Goal: Task Accomplishment & Management: Use online tool/utility

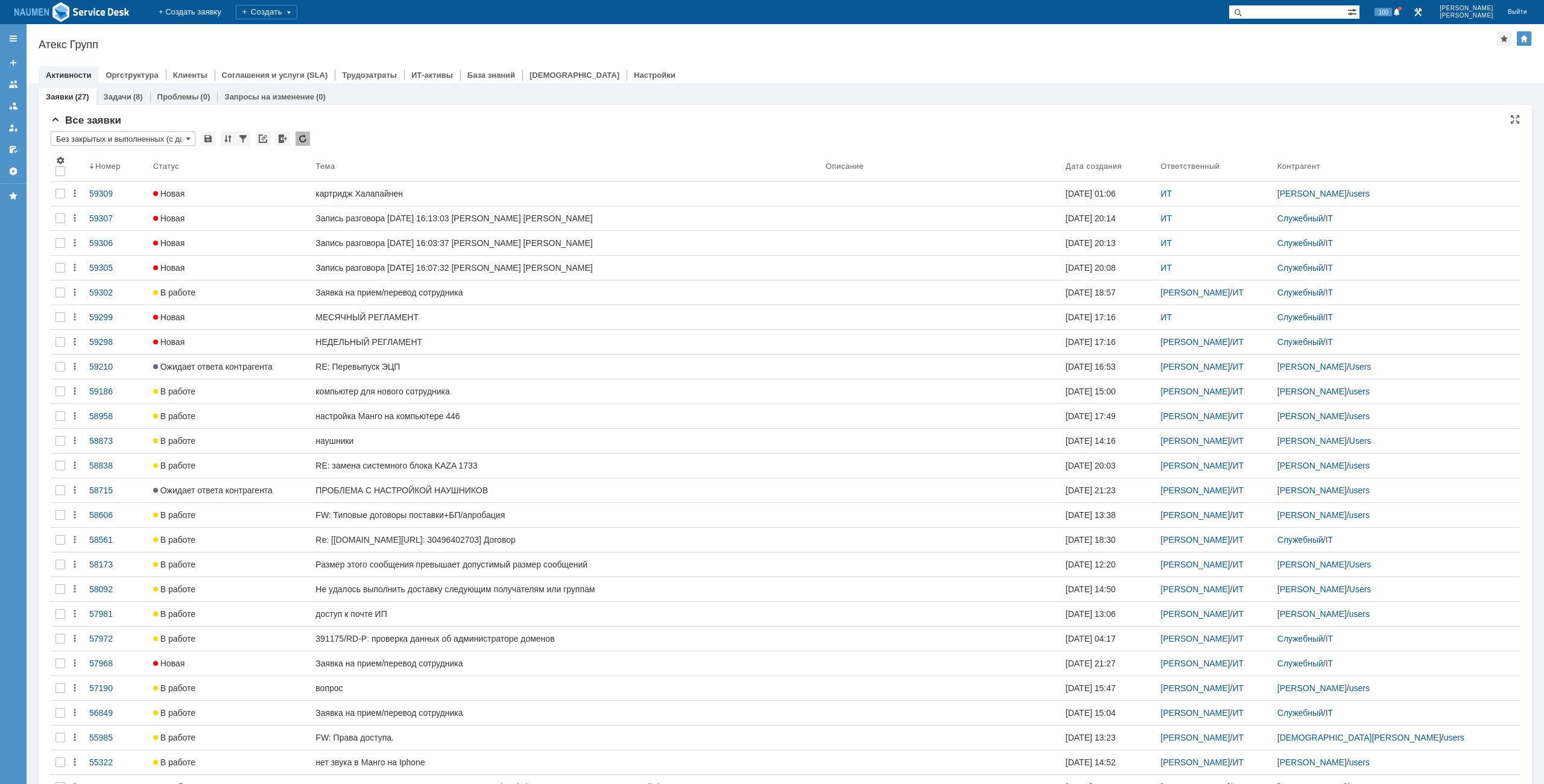
click at [532, 131] on div "Все заявки * Без закрытых и выполненных (с датой создания) ред. 08.05 Результат…" at bounding box center [785, 496] width 1469 height 763
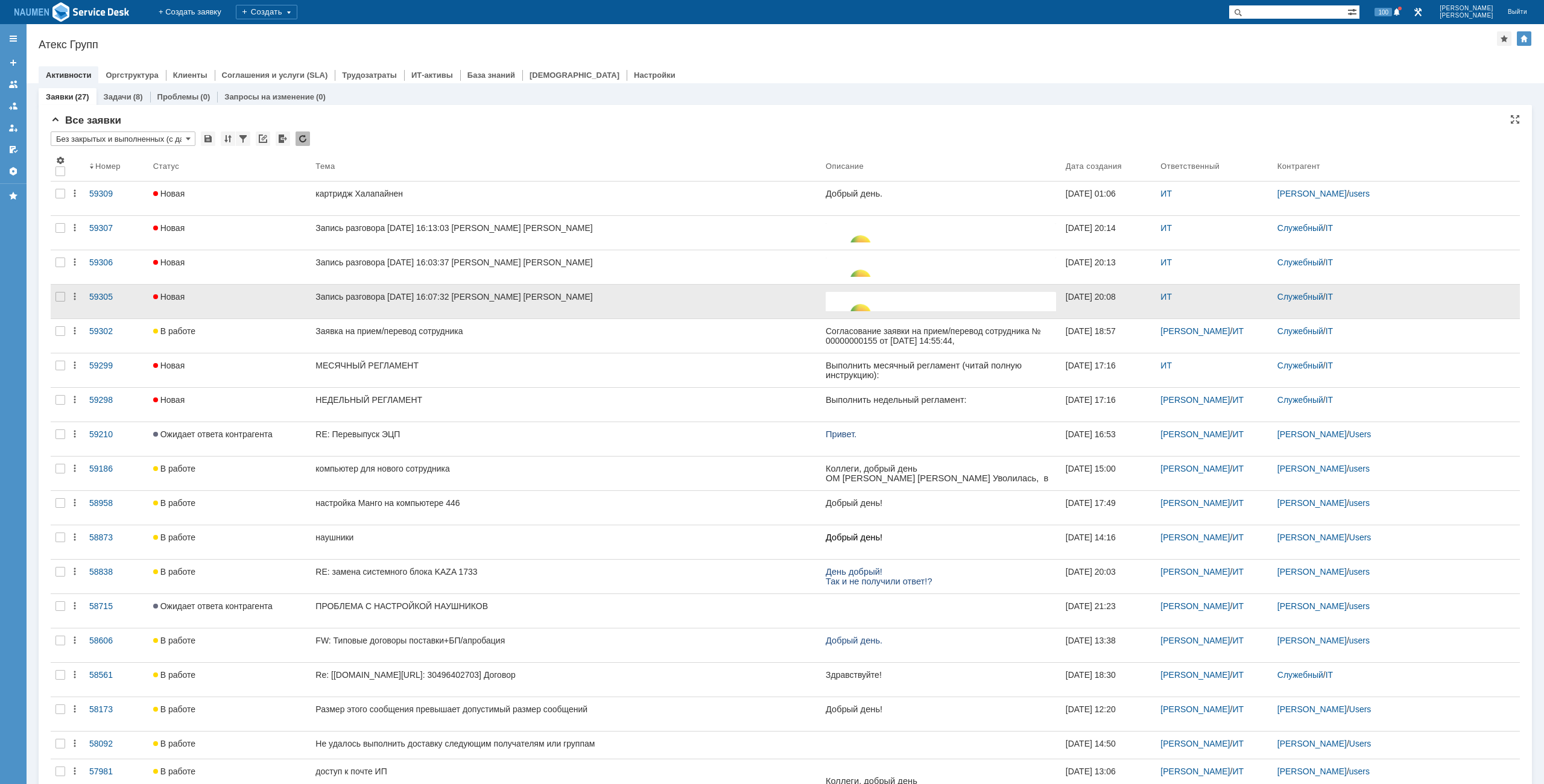
click at [61, 301] on div at bounding box center [60, 301] width 19 height 34
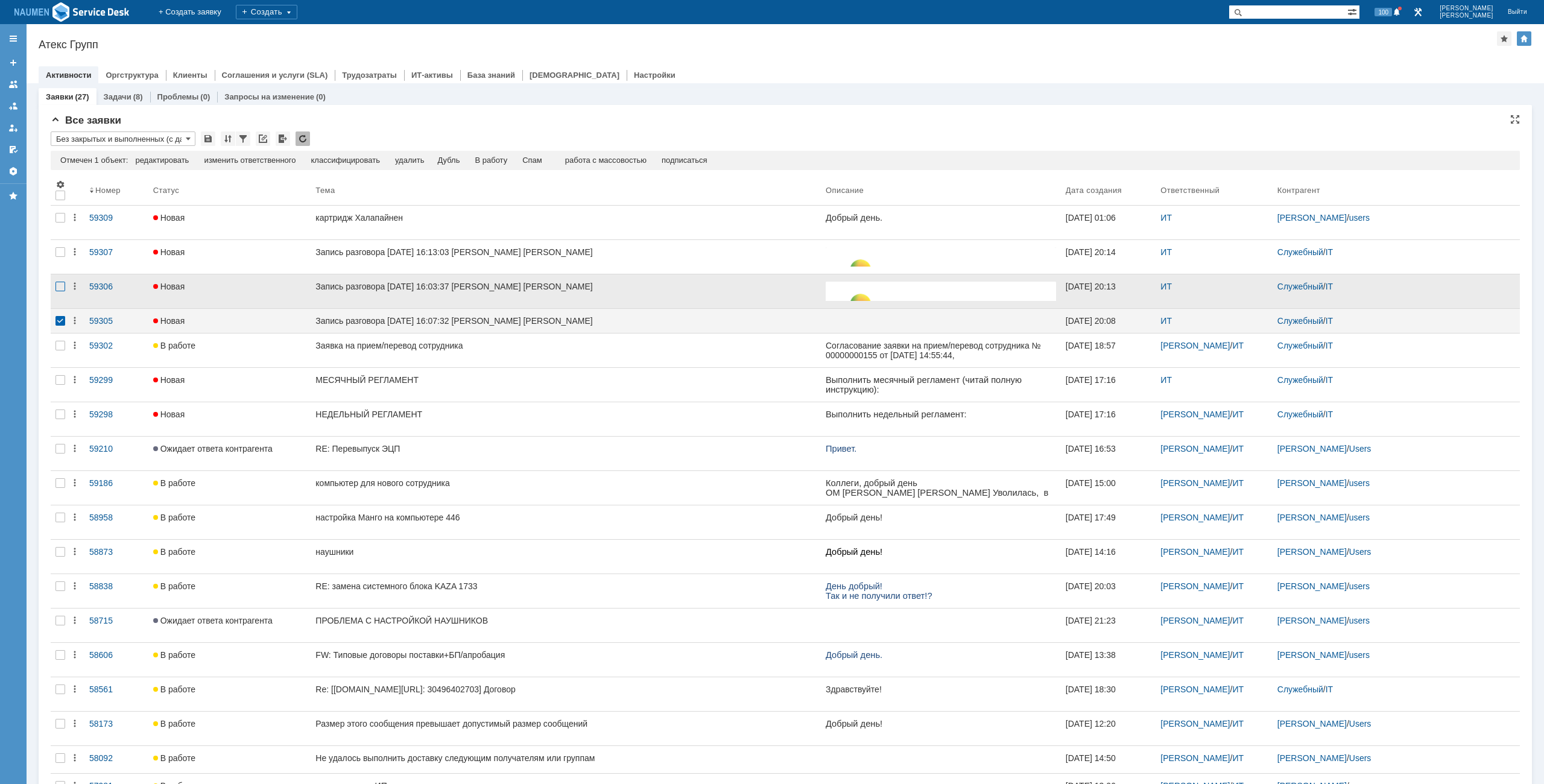
click at [64, 286] on div at bounding box center [60, 286] width 10 height 10
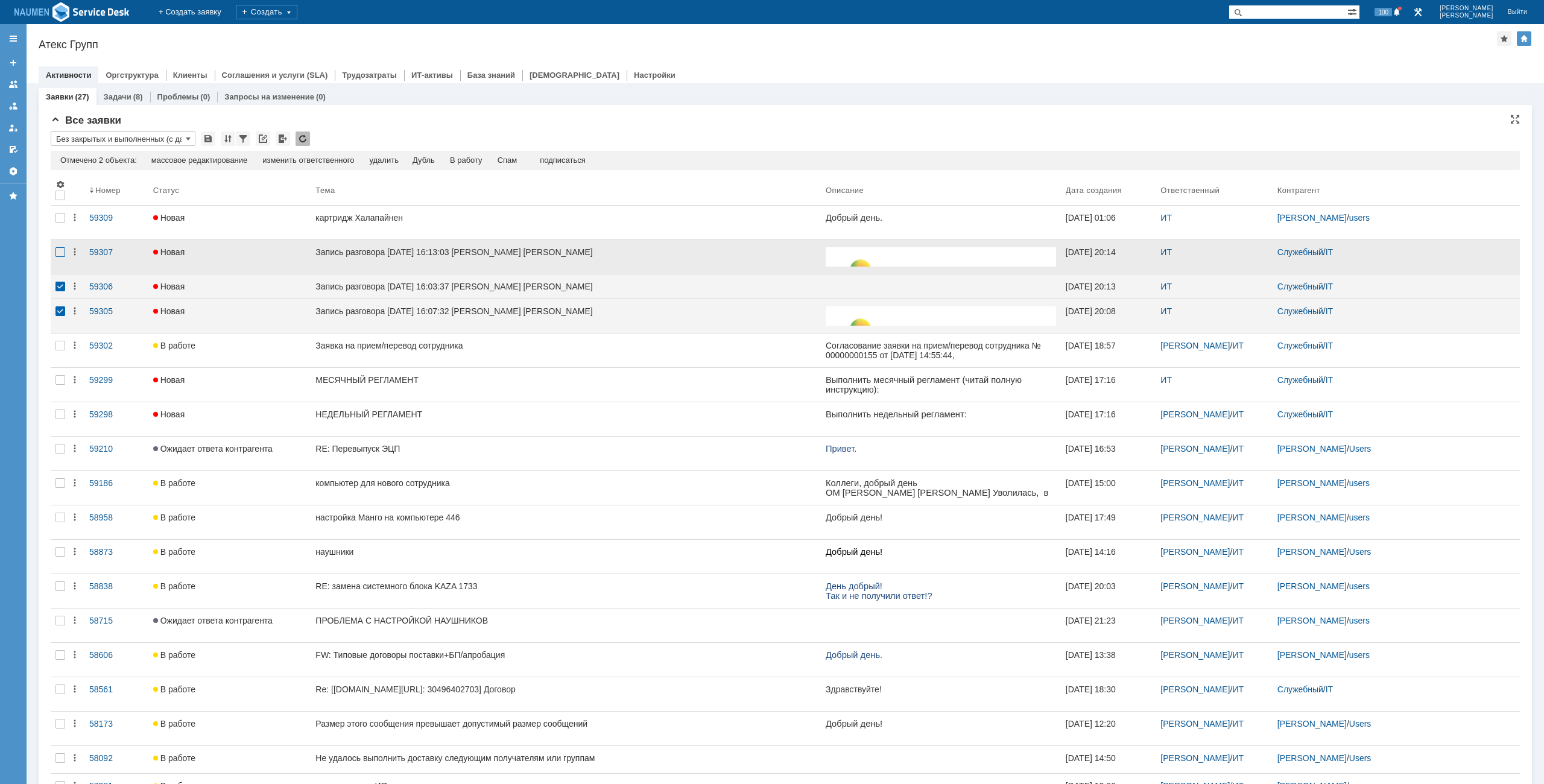
click at [64, 252] on div at bounding box center [60, 252] width 10 height 10
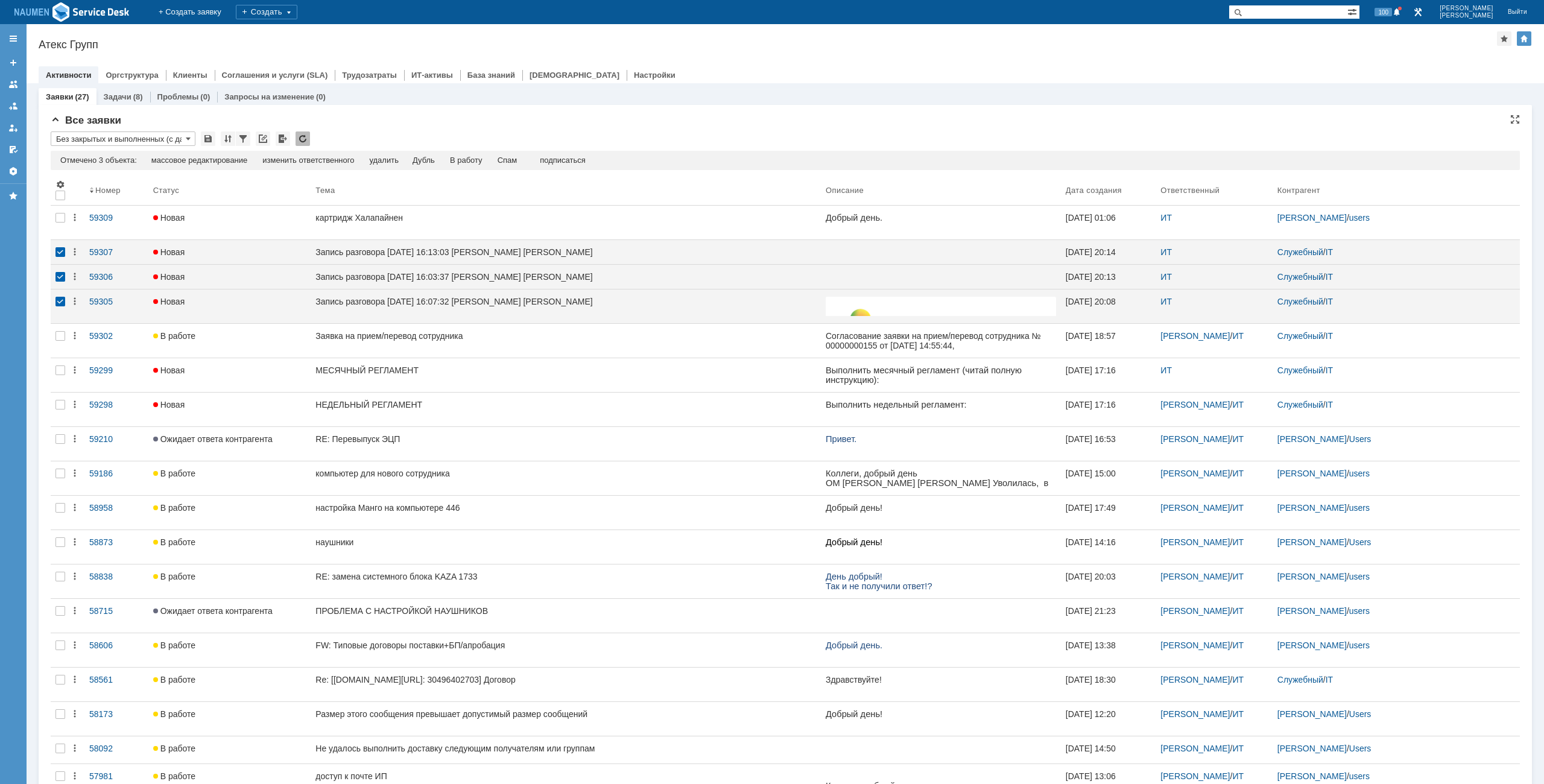
click at [525, 159] on td "Спам" at bounding box center [508, 161] width 35 height 11
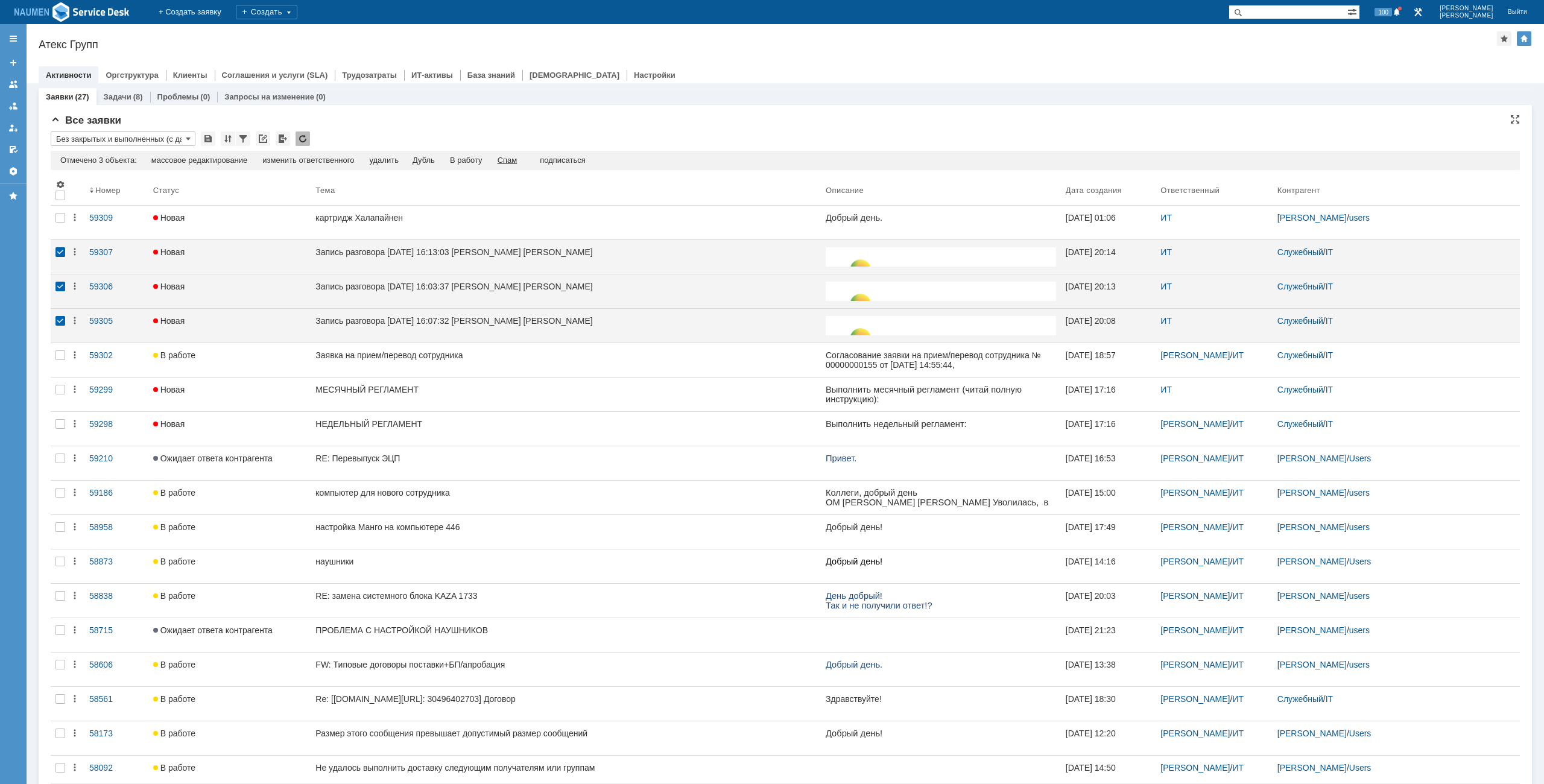
click at [515, 160] on div "Спам" at bounding box center [507, 160] width 20 height 10
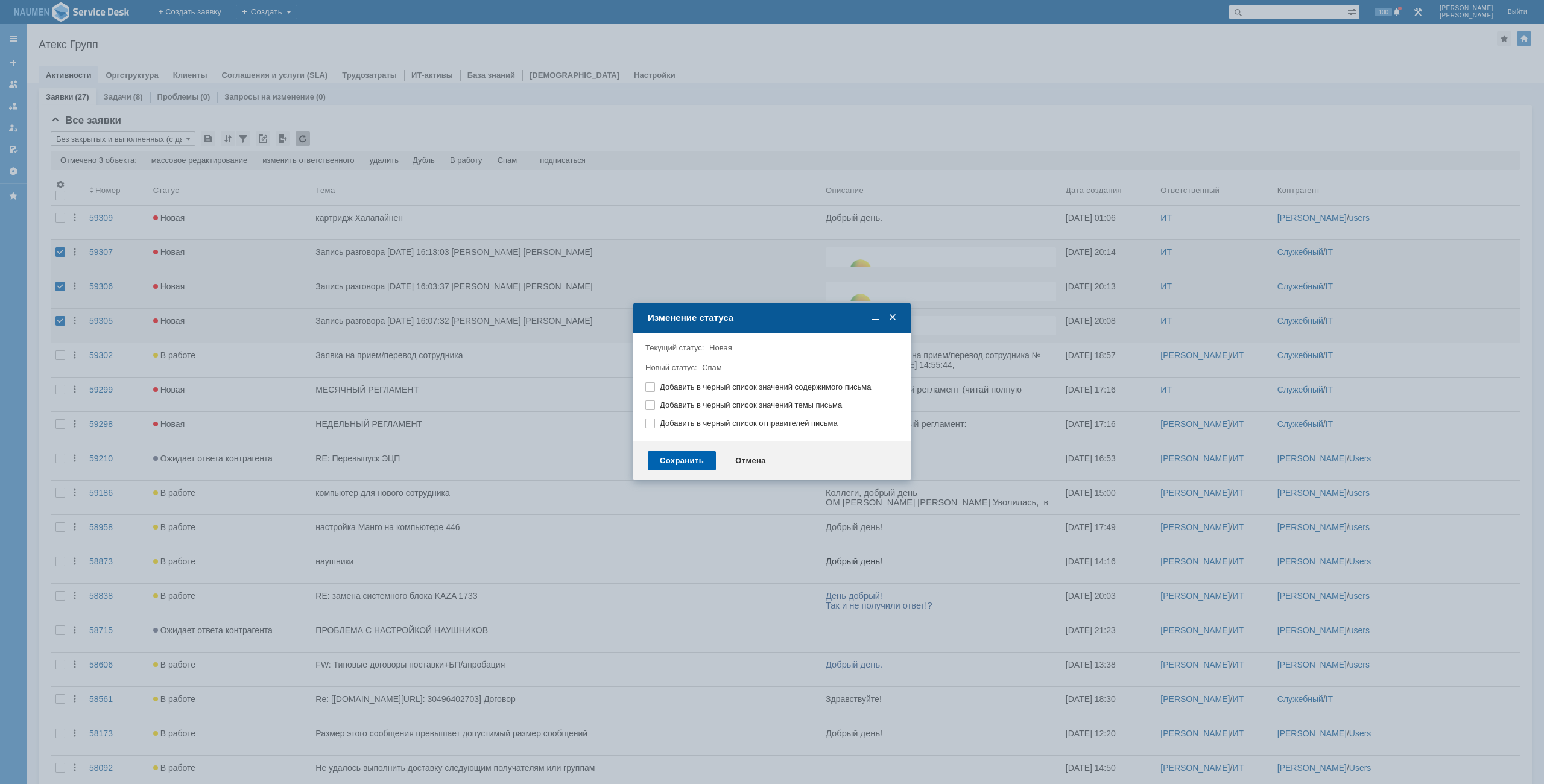
click at [692, 462] on div "Сохранить" at bounding box center [681, 461] width 68 height 19
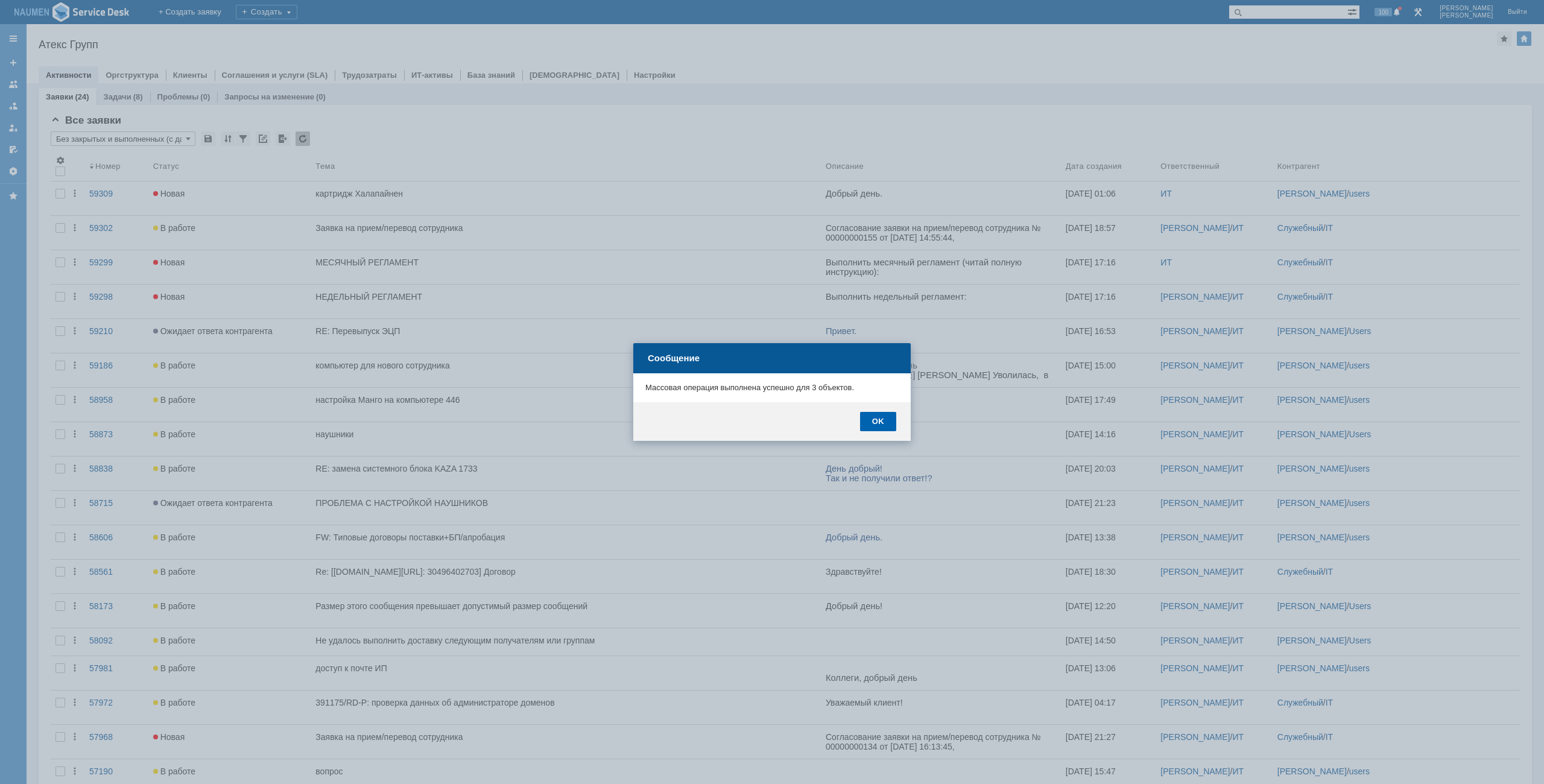
click at [870, 426] on div "OK" at bounding box center [878, 422] width 36 height 19
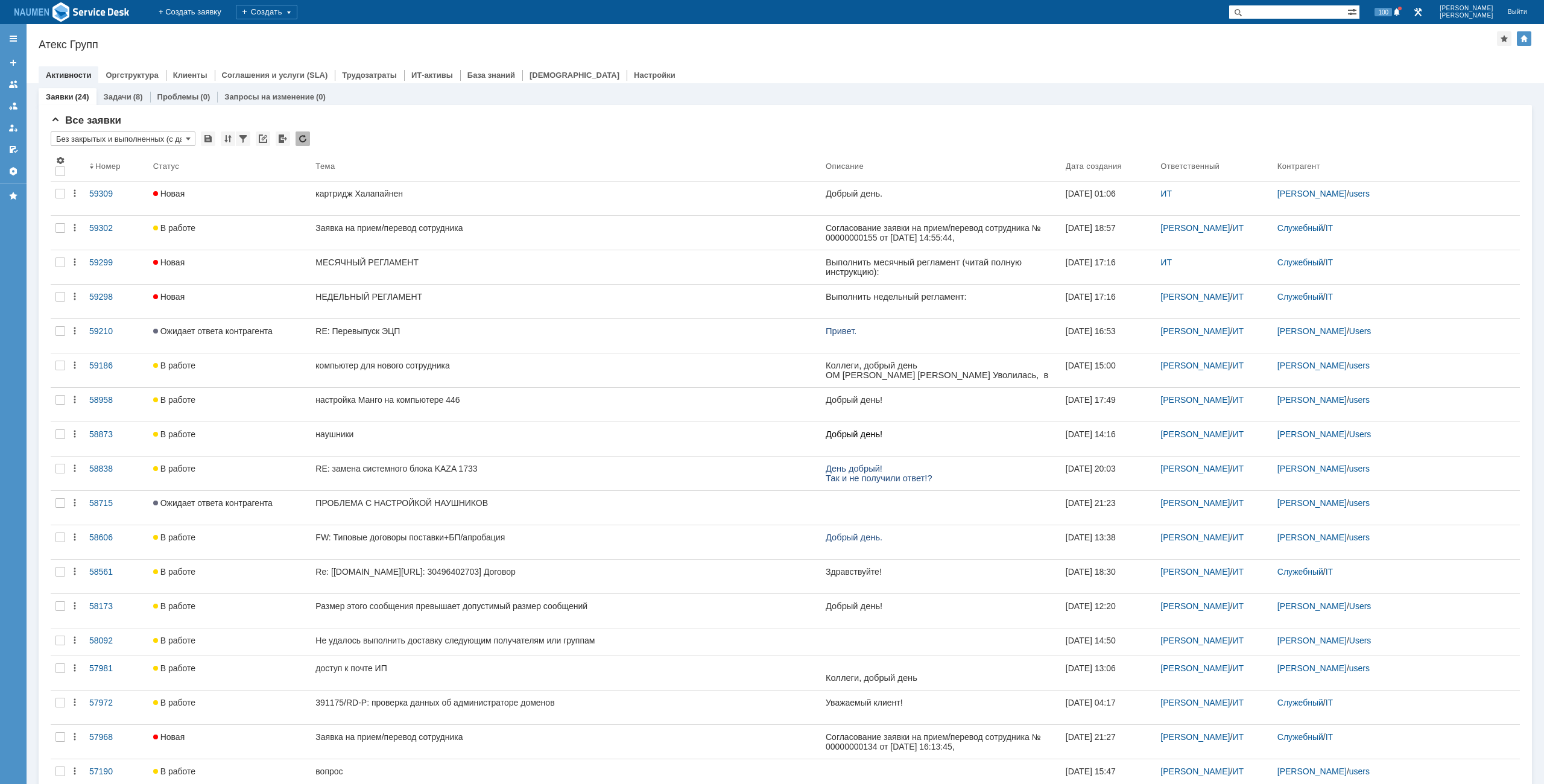
drag, startPoint x: 208, startPoint y: 9, endPoint x: 570, endPoint y: 38, distance: 363.2
click at [571, 39] on div "Атекс Групп" at bounding box center [767, 44] width 1458 height 12
